Goal: Communication & Community: Answer question/provide support

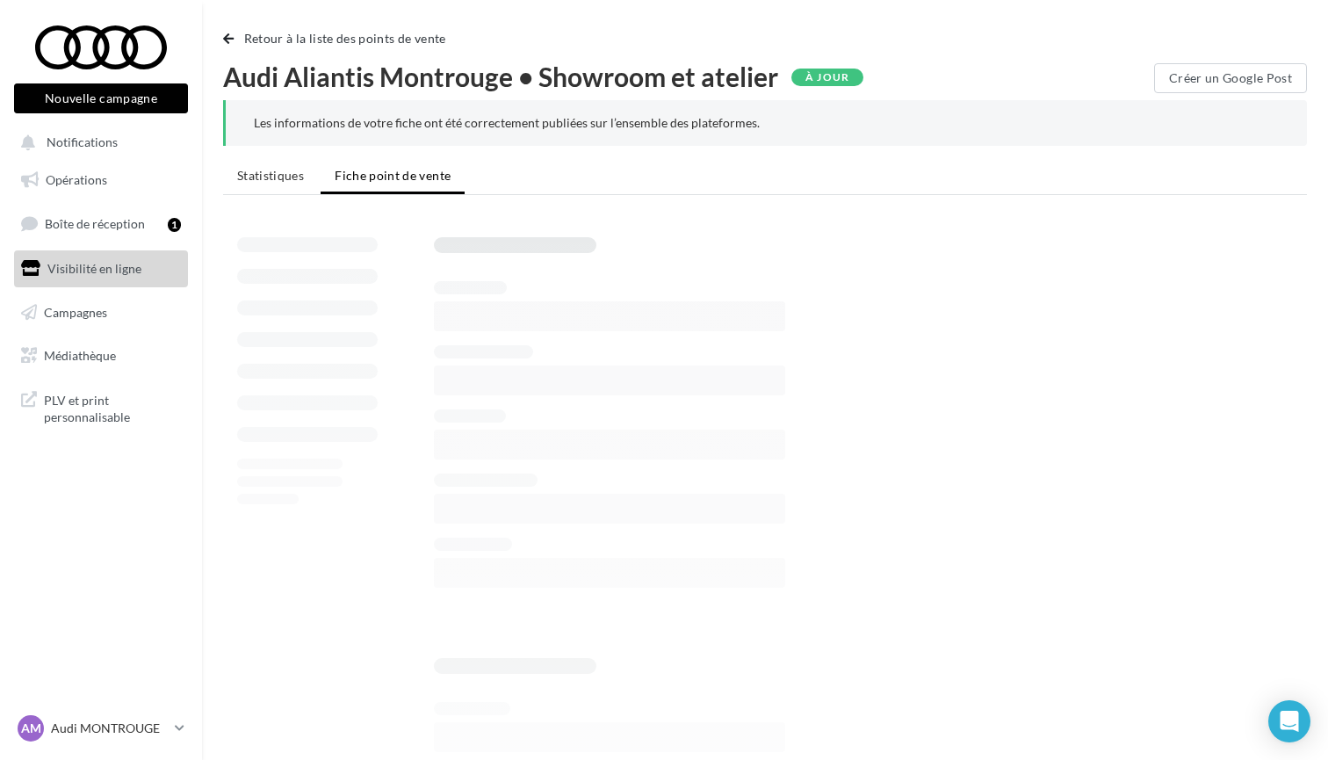
click at [208, 1] on html "Nouvelle campagne Nouvelle campagne Notifications Opérations Boîte de réception…" at bounding box center [664, 380] width 1328 height 760
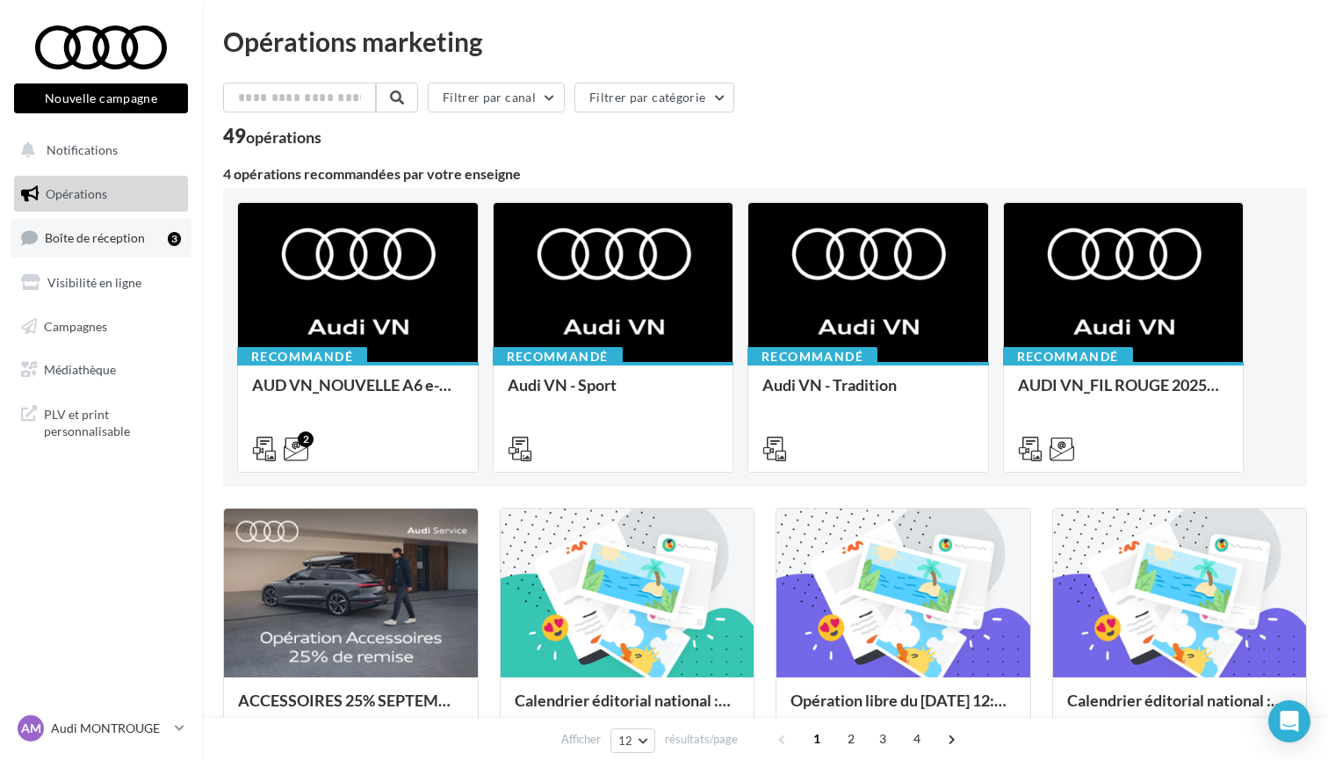
click at [97, 232] on span "Boîte de réception" at bounding box center [95, 237] width 100 height 15
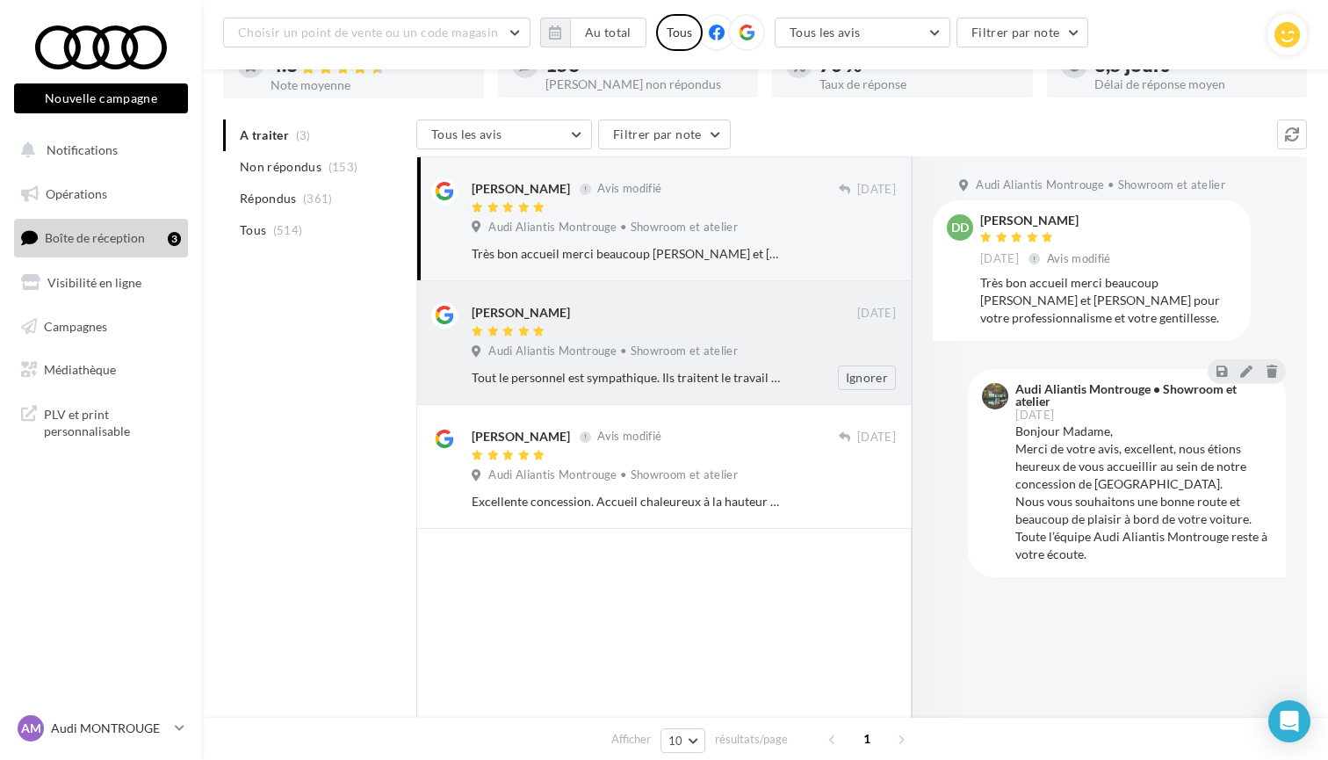
scroll to position [142, 0]
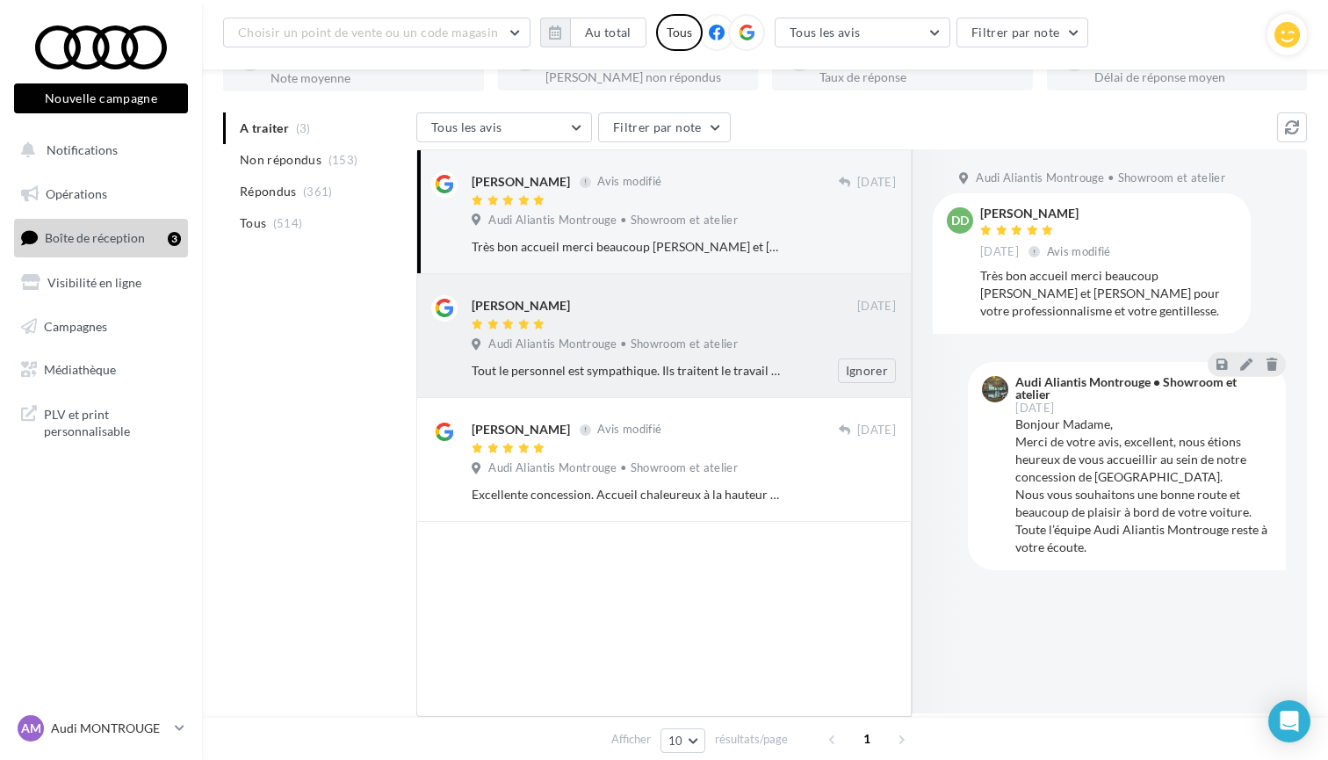
click at [642, 342] on span "Audi Aliantis Montrouge • Showroom et atelier" at bounding box center [612, 344] width 249 height 16
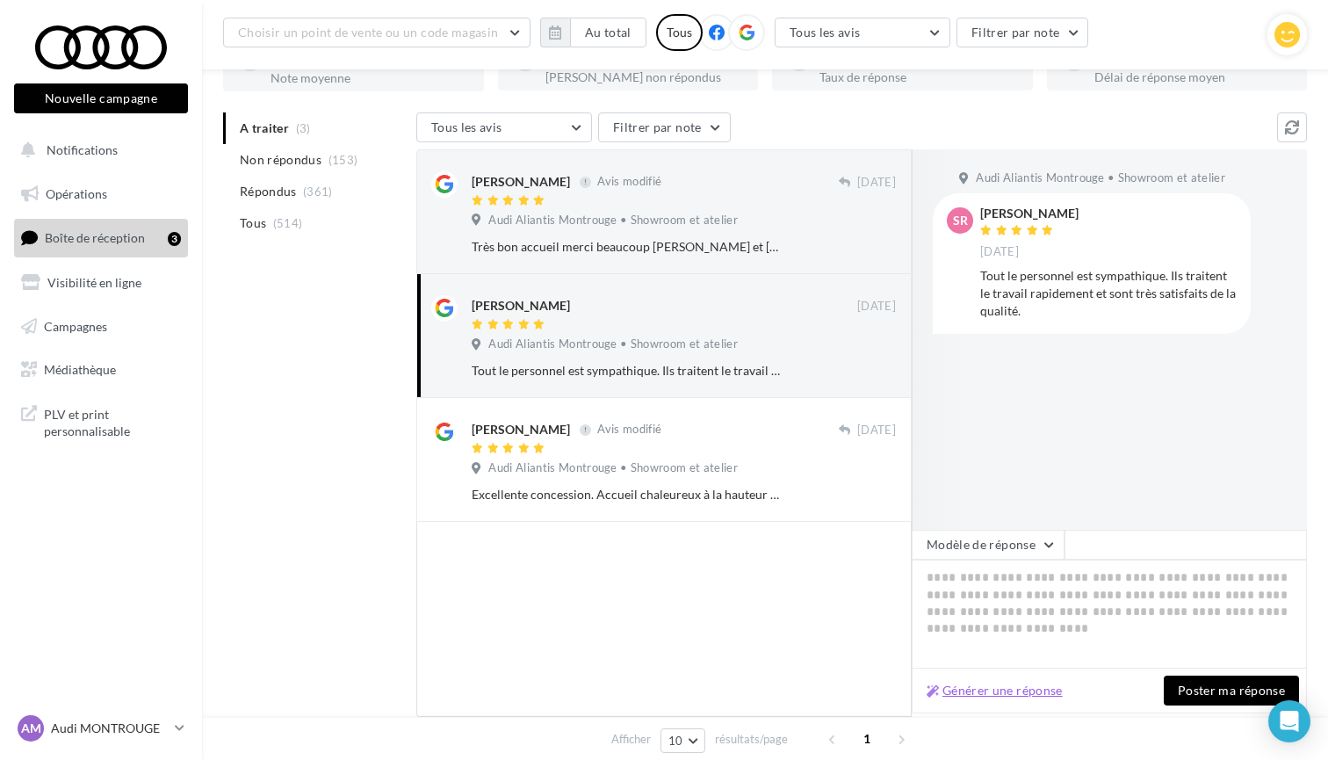
click at [1010, 696] on button "Générer une réponse" at bounding box center [994, 690] width 150 height 21
type textarea "**********"
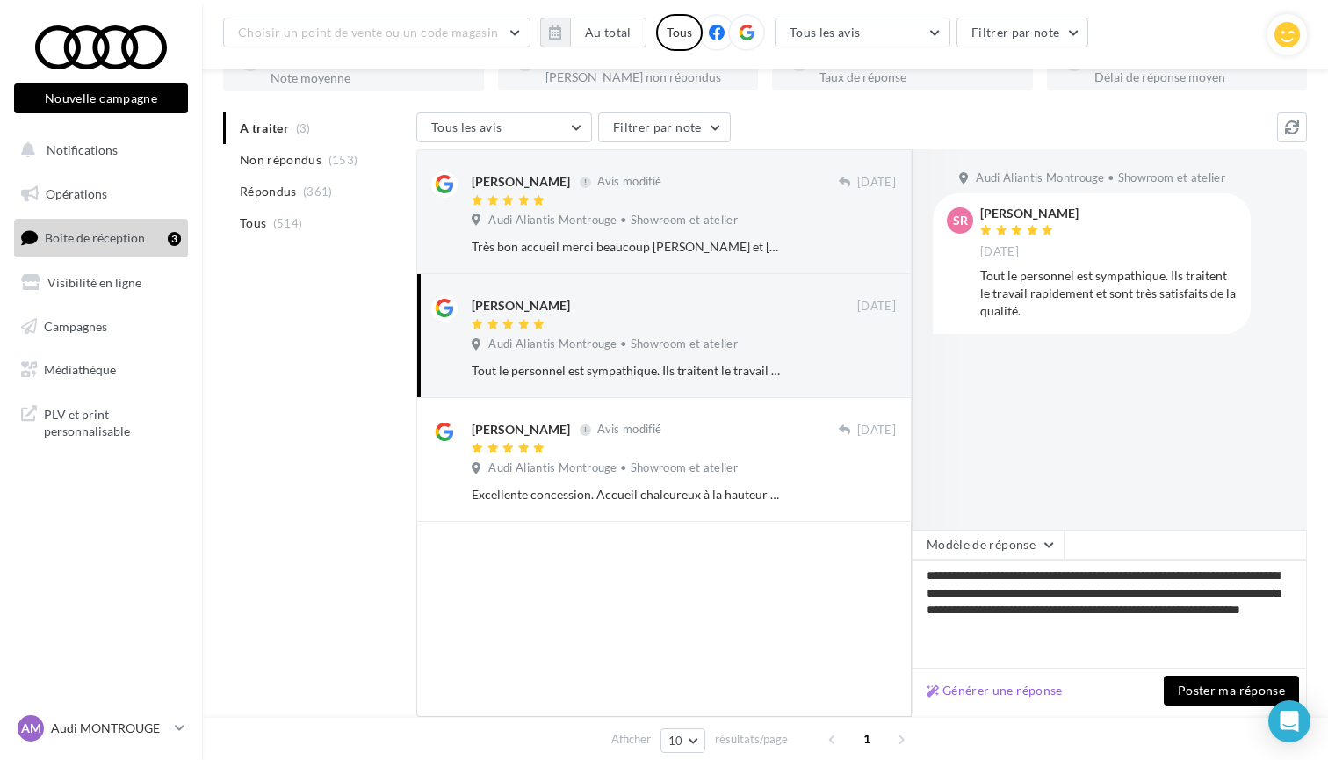
click at [1187, 694] on button "Poster ma réponse" at bounding box center [1230, 690] width 135 height 30
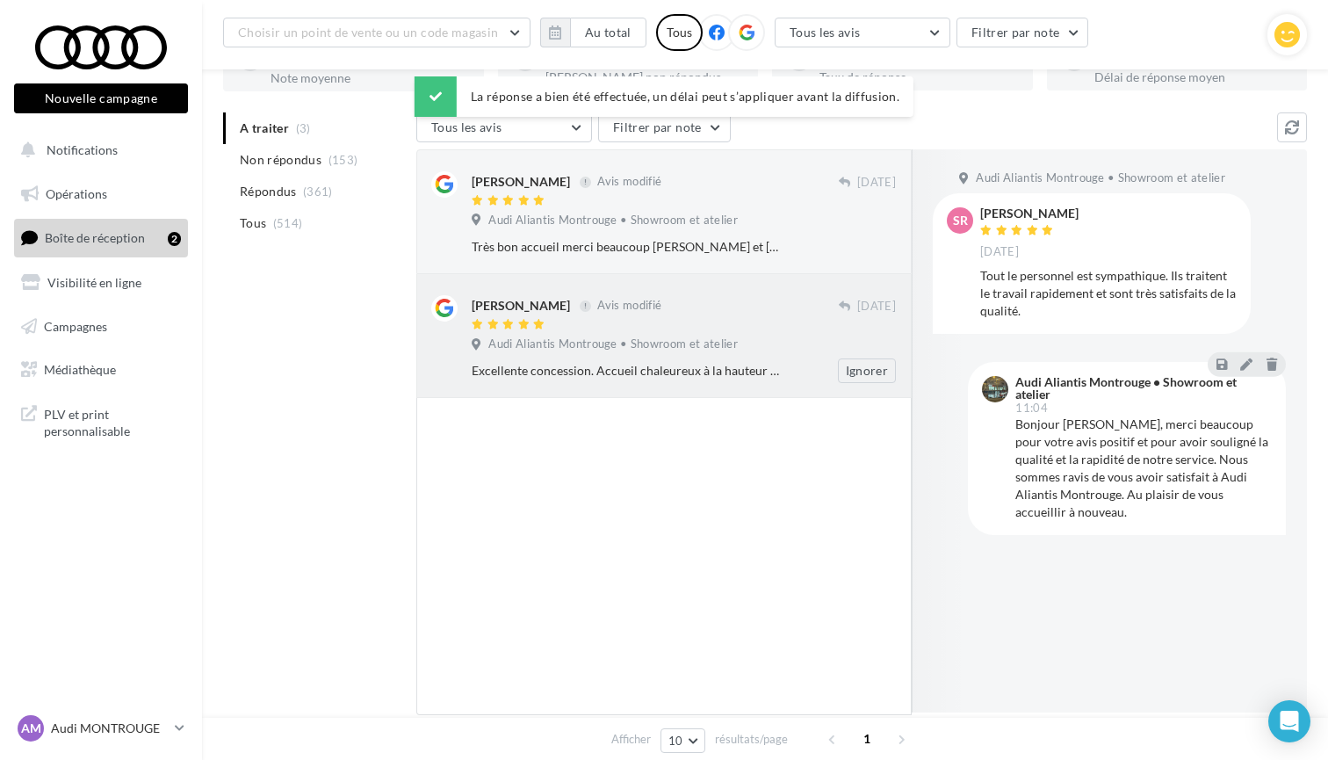
click at [659, 362] on div "Excellente concession. Accueil chaleureux à la hauteur de la marque. Equipe pro…" at bounding box center [627, 371] width 310 height 18
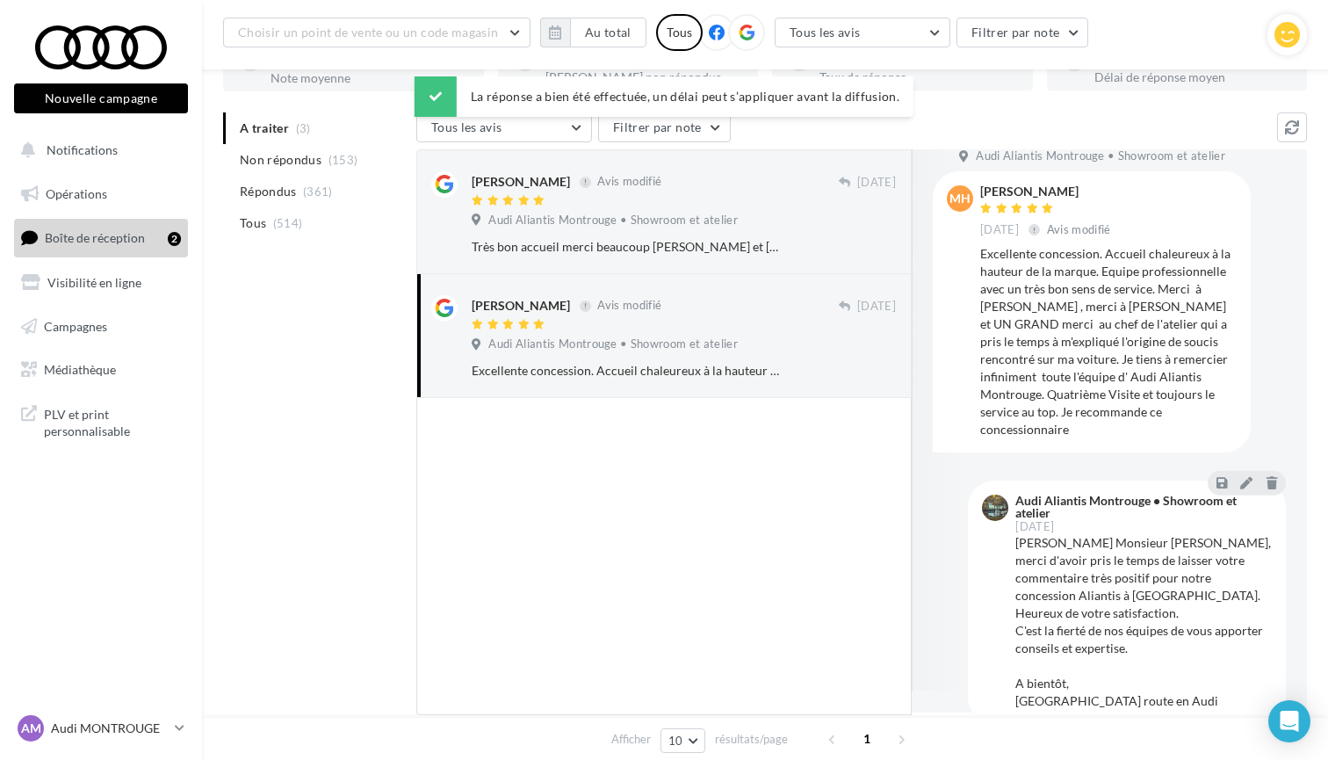
scroll to position [17, 0]
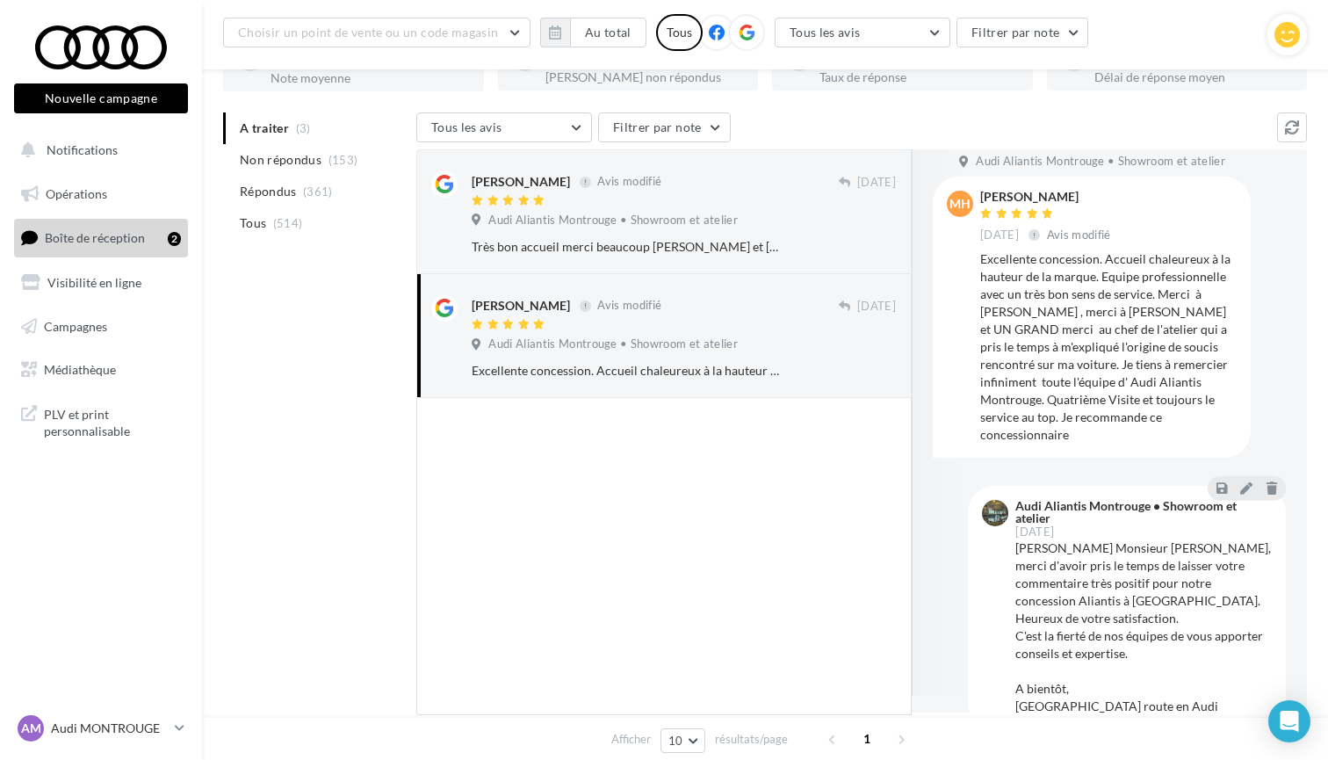
click at [612, 486] on div at bounding box center [663, 556] width 495 height 317
click at [74, 731] on p "Audi MONTROUGE" at bounding box center [109, 728] width 117 height 18
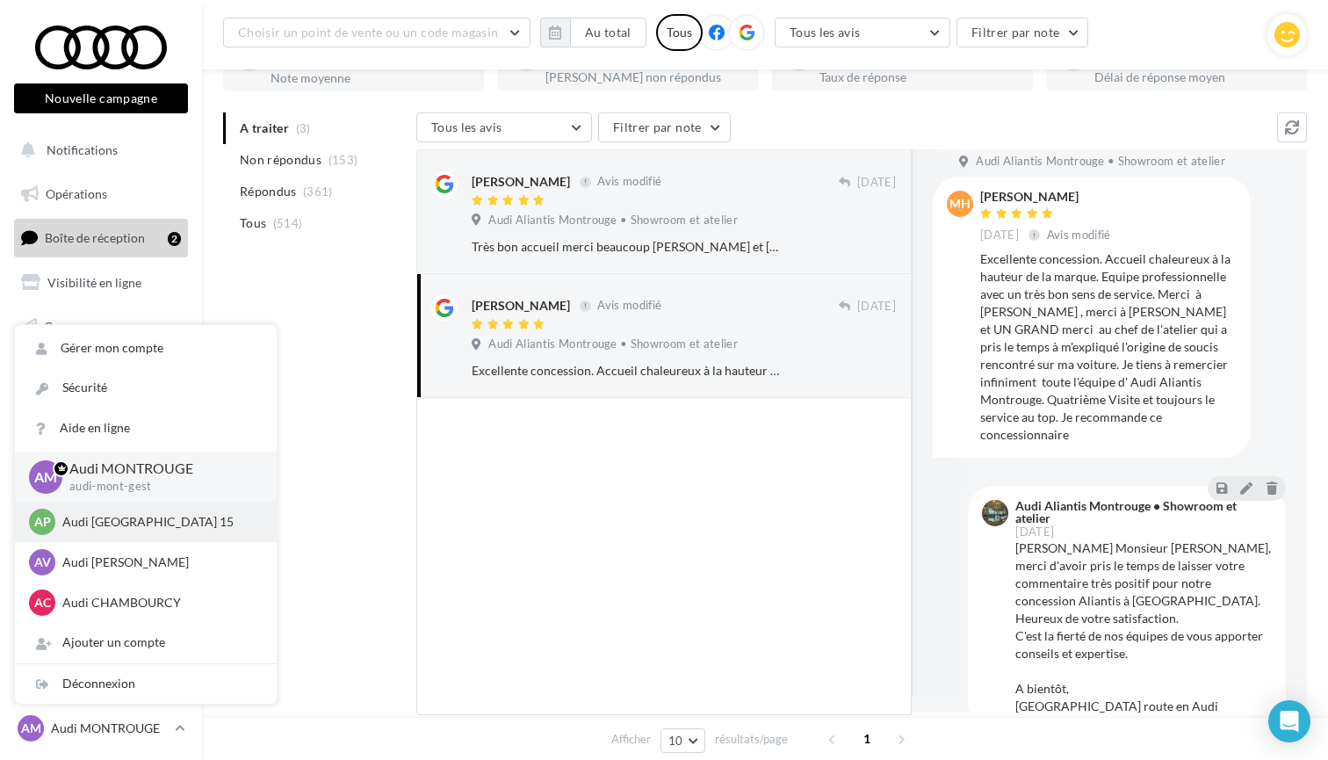
click at [118, 527] on p "Audi [GEOGRAPHIC_DATA] 15" at bounding box center [158, 522] width 193 height 18
